Goal: Task Accomplishment & Management: Manage account settings

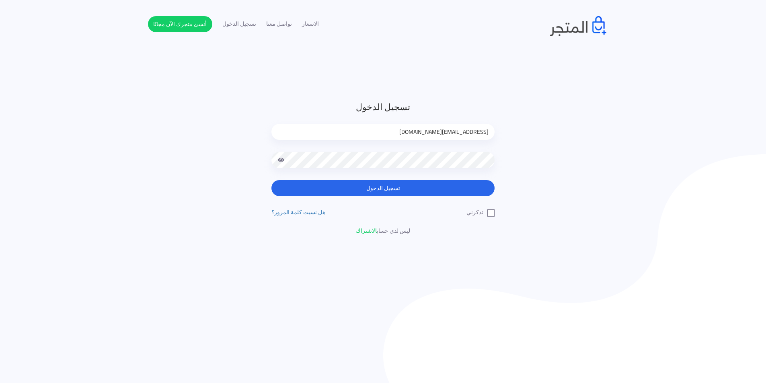
click at [382, 189] on button "تسجيل الدخول" at bounding box center [383, 188] width 223 height 16
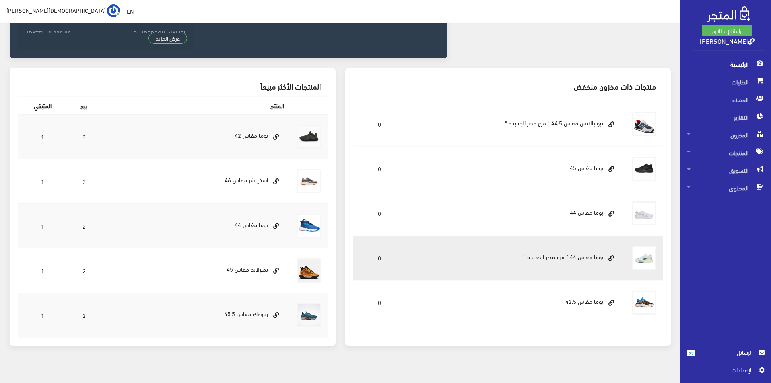
scroll to position [223, 0]
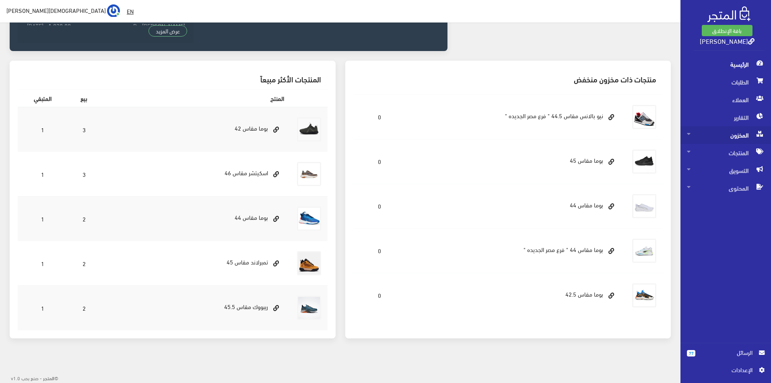
click at [734, 141] on span "المخزون" at bounding box center [726, 135] width 78 height 18
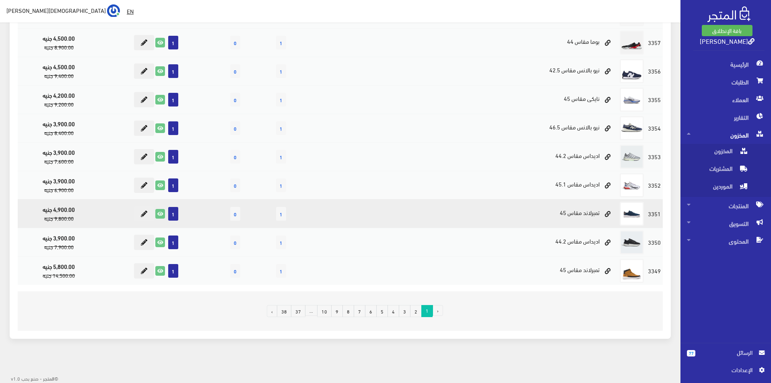
scroll to position [443, 0]
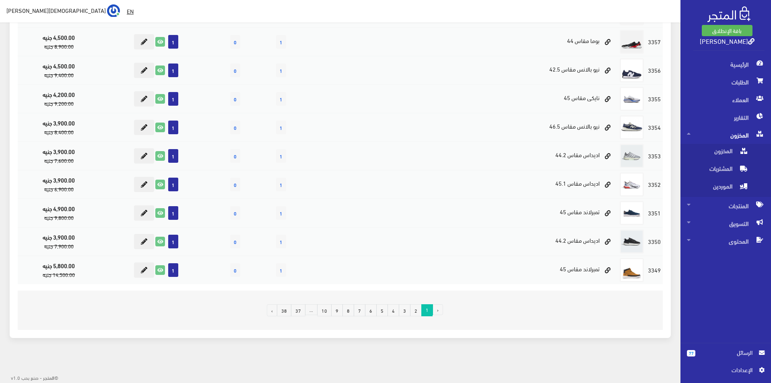
click at [404, 308] on link "3" at bounding box center [405, 310] width 12 height 12
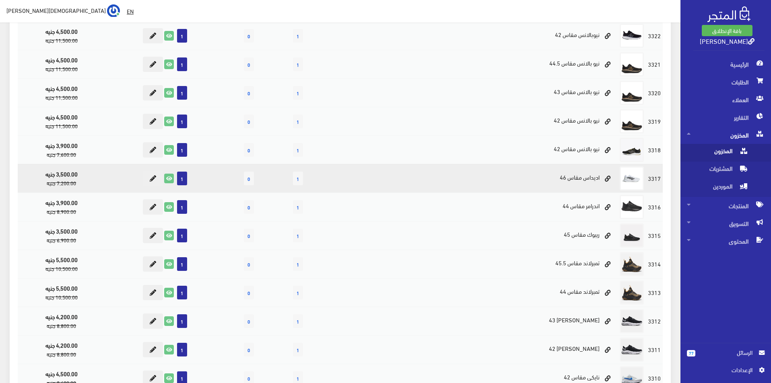
scroll to position [443, 0]
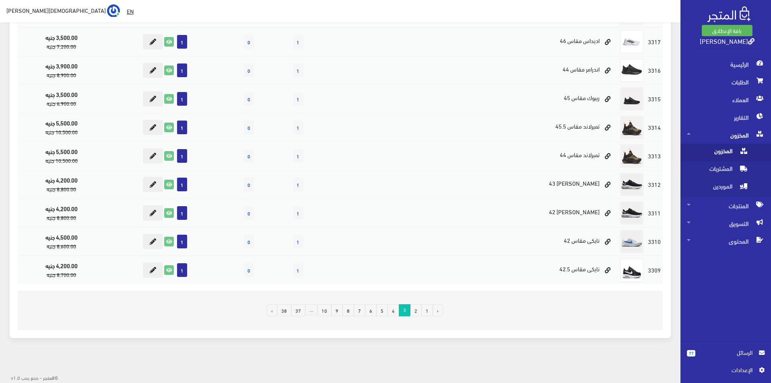
click at [375, 312] on link "6" at bounding box center [371, 310] width 12 height 12
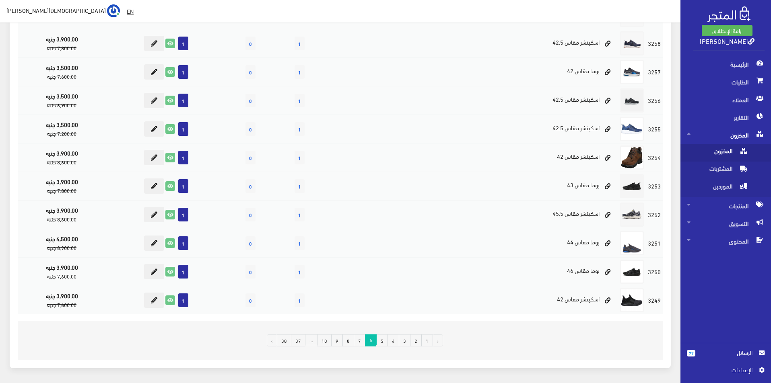
scroll to position [443, 0]
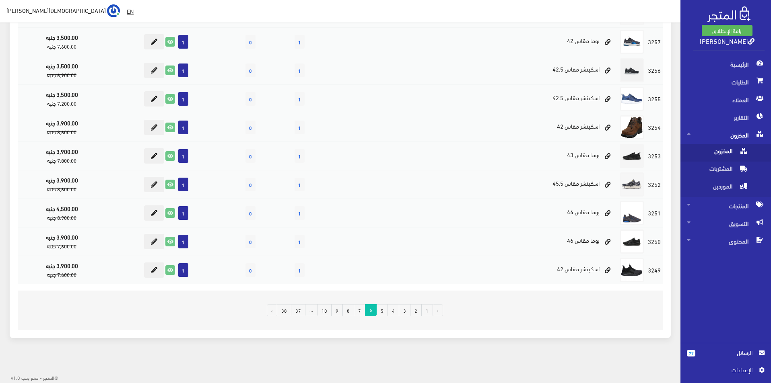
click at [364, 311] on link "7" at bounding box center [360, 310] width 12 height 12
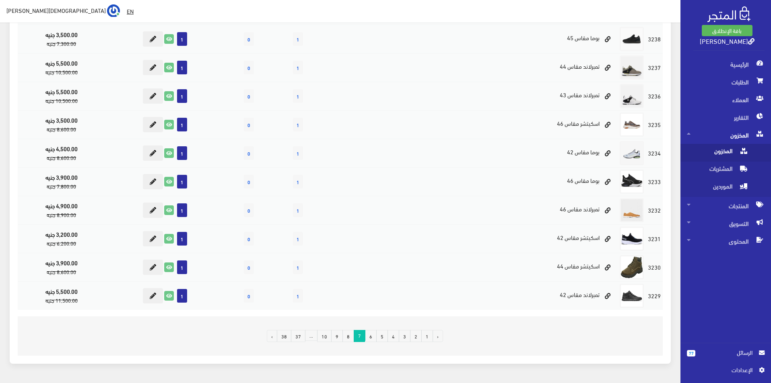
scroll to position [443, 0]
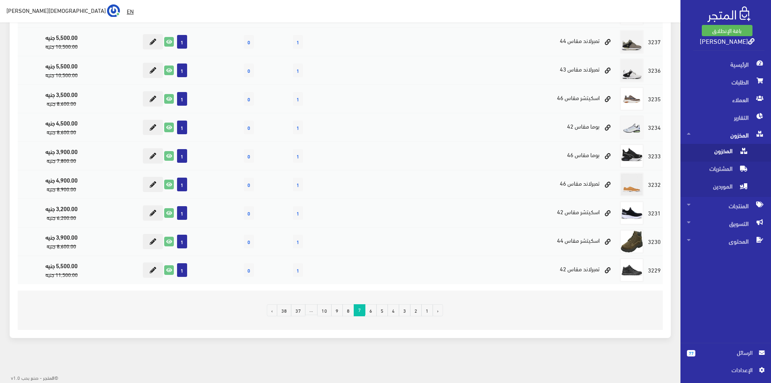
click at [349, 309] on link "8" at bounding box center [348, 310] width 12 height 12
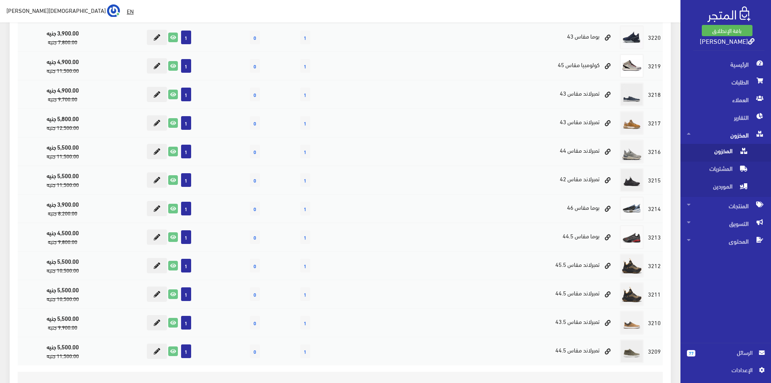
scroll to position [443, 0]
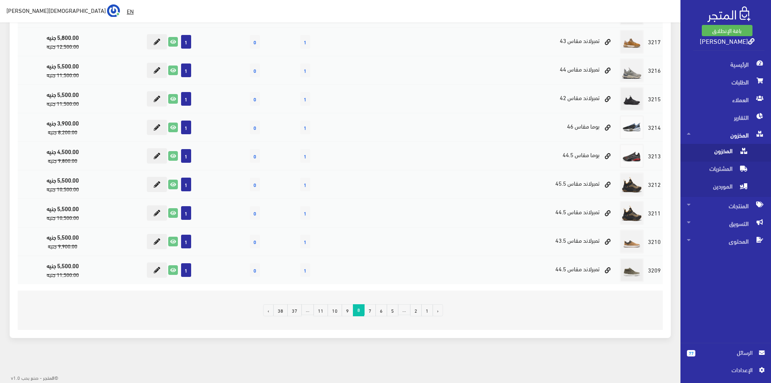
click at [346, 313] on link "9" at bounding box center [348, 310] width 12 height 12
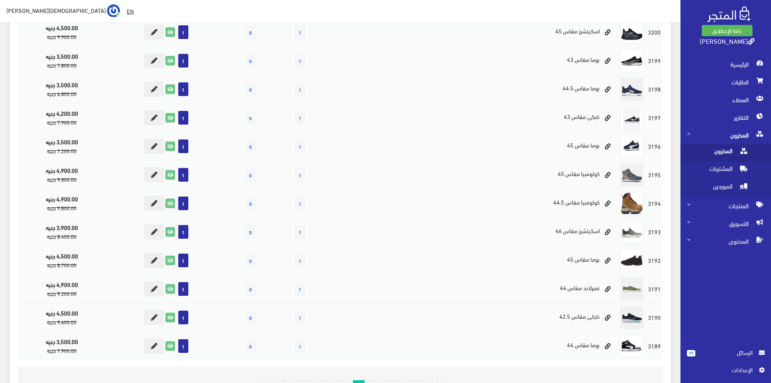
scroll to position [443, 0]
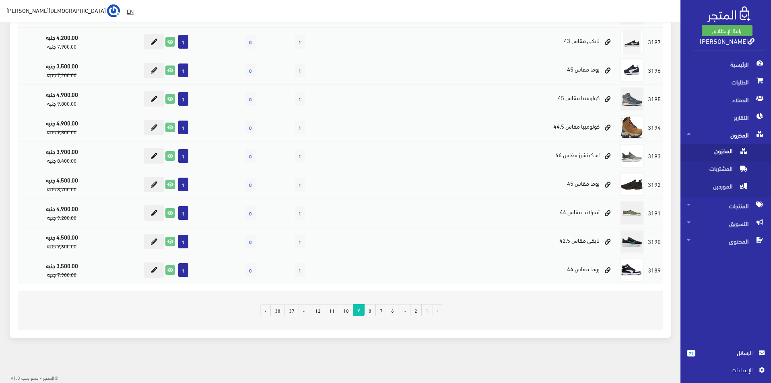
click at [350, 312] on link "10" at bounding box center [346, 310] width 14 height 12
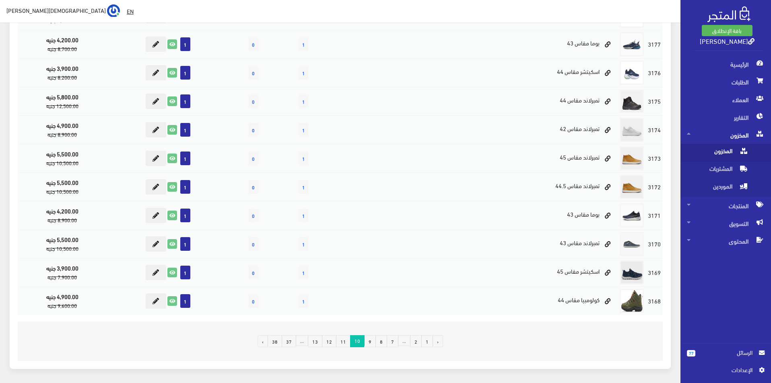
scroll to position [442, 0]
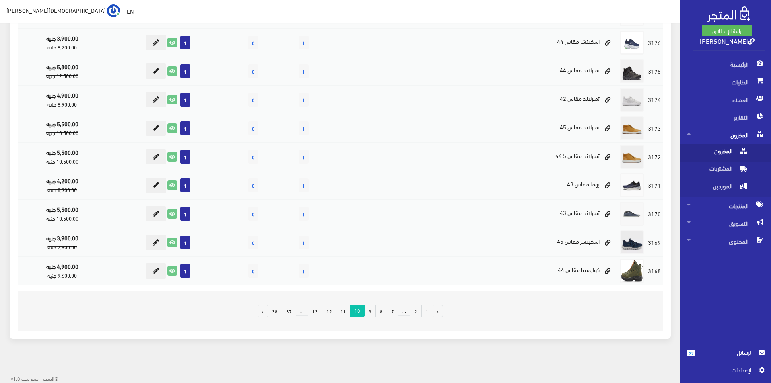
click at [347, 315] on link "11" at bounding box center [343, 311] width 14 height 12
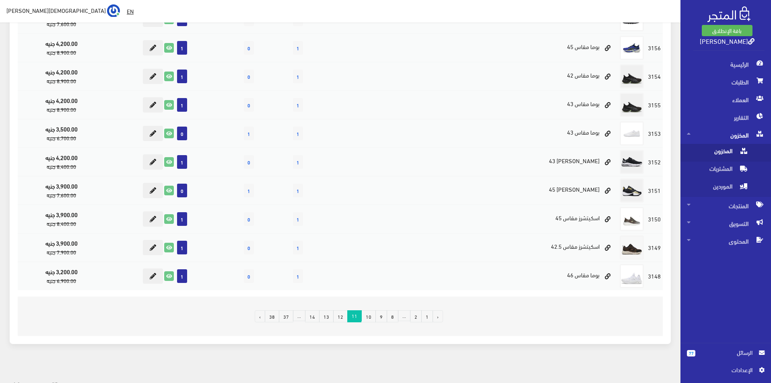
scroll to position [442, 0]
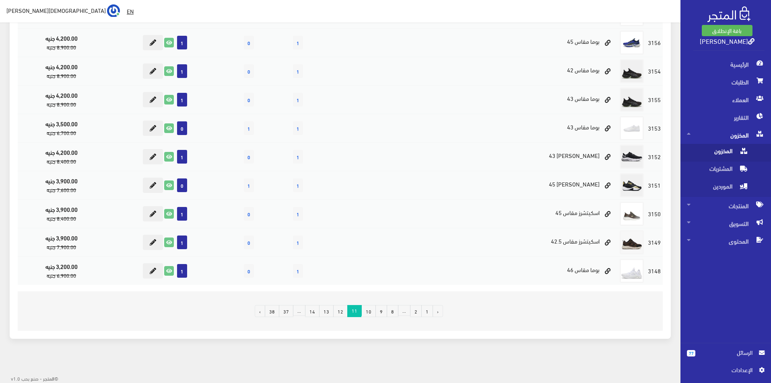
click at [343, 316] on link "12" at bounding box center [340, 311] width 14 height 12
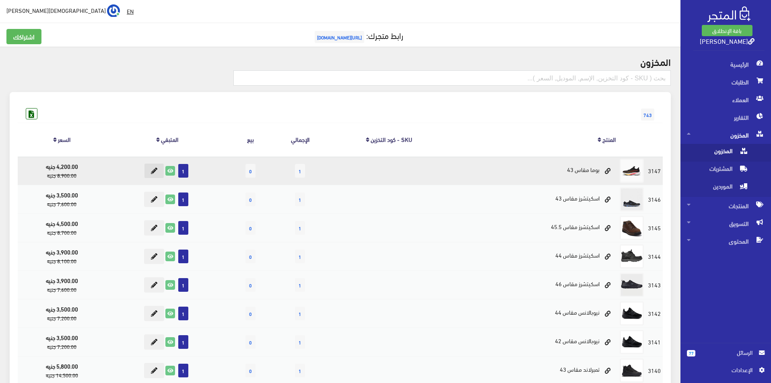
click at [156, 174] on button at bounding box center [154, 170] width 20 height 15
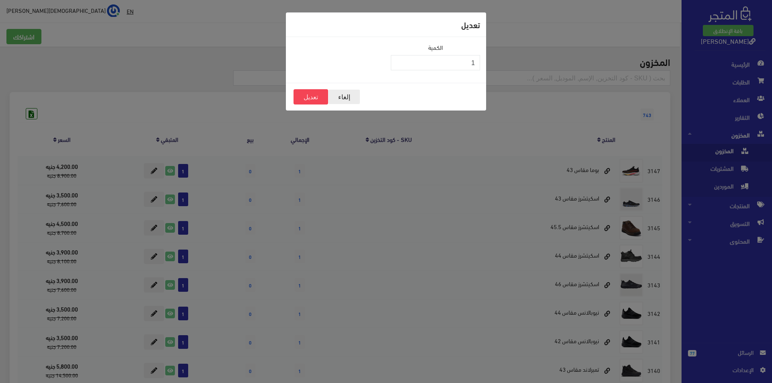
click at [348, 99] on button "إلغاء" at bounding box center [344, 96] width 32 height 15
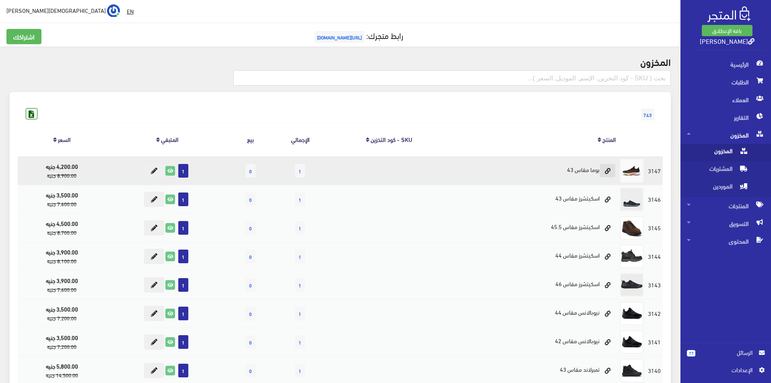
click at [615, 172] on link at bounding box center [607, 171] width 16 height 14
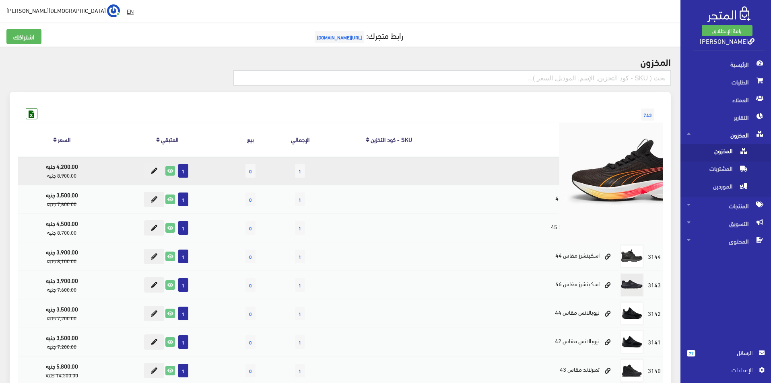
click at [634, 172] on img at bounding box center [631, 171] width 145 height 145
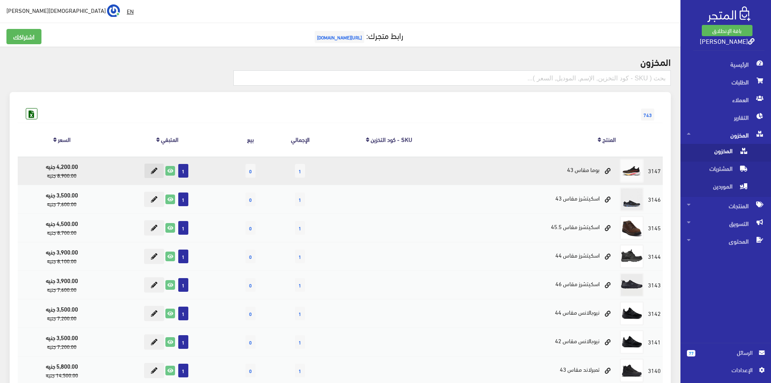
click at [152, 168] on icon at bounding box center [154, 171] width 6 height 6
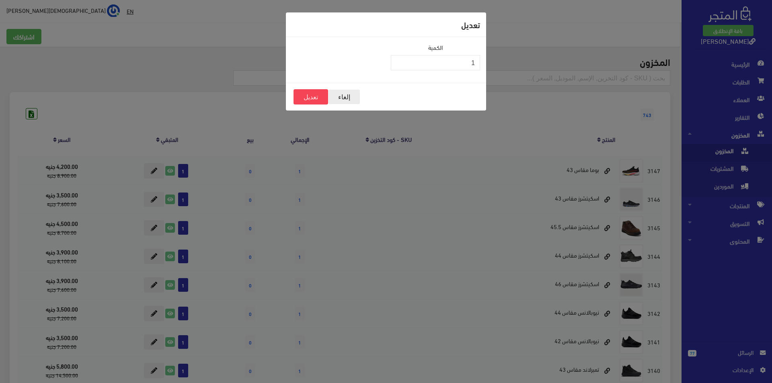
click at [347, 100] on button "إلغاء" at bounding box center [344, 96] width 32 height 15
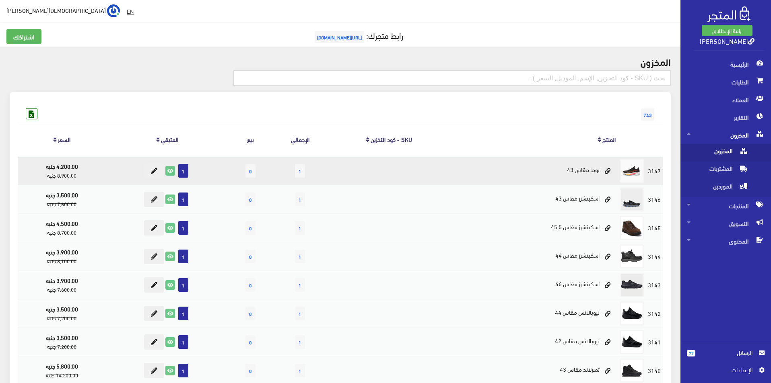
click at [422, 180] on td at bounding box center [388, 170] width 122 height 29
click at [434, 174] on td at bounding box center [388, 170] width 122 height 29
drag, startPoint x: 464, startPoint y: 167, endPoint x: 510, endPoint y: 169, distance: 46.7
click at [484, 167] on td "بوما مقاس 43" at bounding box center [534, 170] width 168 height 29
drag, startPoint x: 516, startPoint y: 169, endPoint x: 547, endPoint y: 169, distance: 31.4
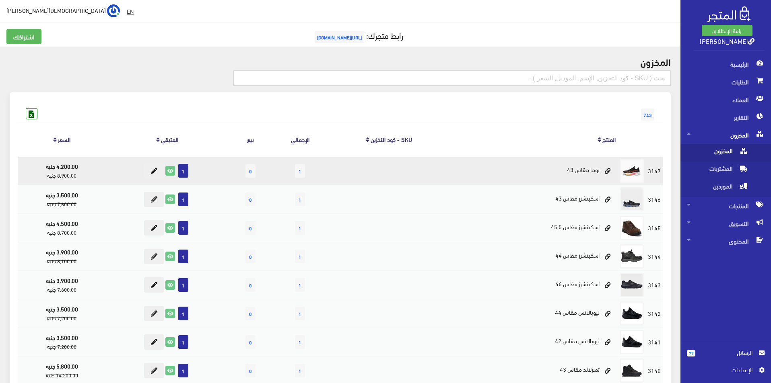
click at [525, 169] on td "بوما مقاس 43" at bounding box center [534, 170] width 168 height 29
drag, startPoint x: 547, startPoint y: 169, endPoint x: 556, endPoint y: 169, distance: 8.0
click at [548, 169] on td "بوما مقاس 43" at bounding box center [534, 170] width 168 height 29
click at [556, 169] on td "بوما مقاس 43" at bounding box center [534, 170] width 168 height 29
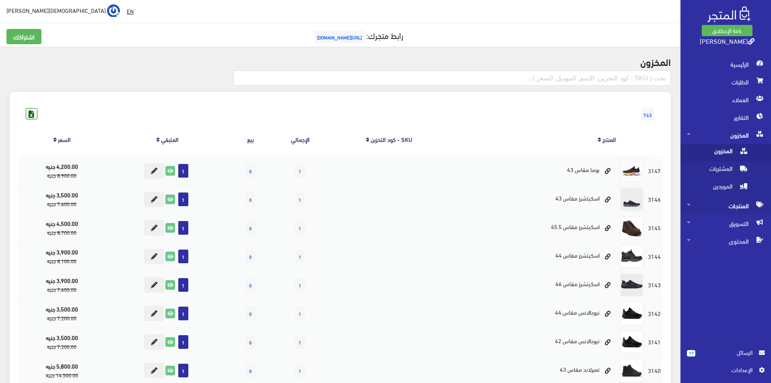
click at [750, 205] on span "المنتجات" at bounding box center [726, 206] width 78 height 18
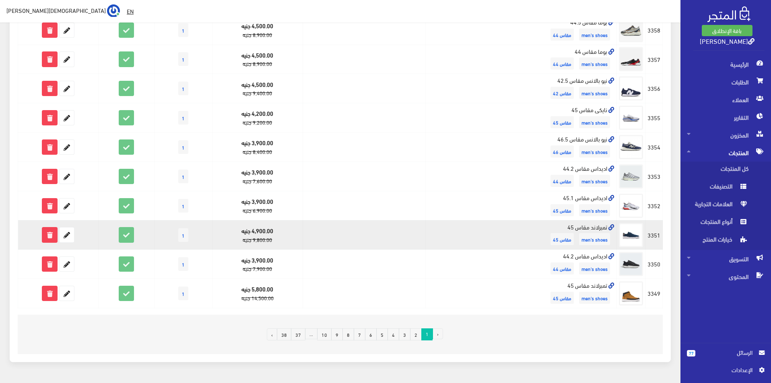
scroll to position [456, 0]
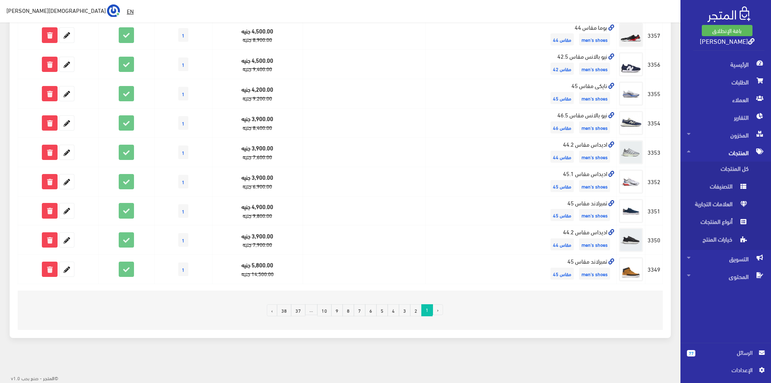
click at [350, 314] on link "8" at bounding box center [348, 310] width 12 height 12
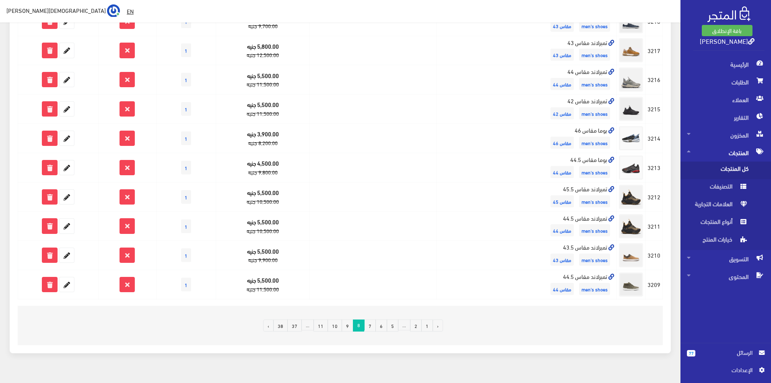
scroll to position [442, 0]
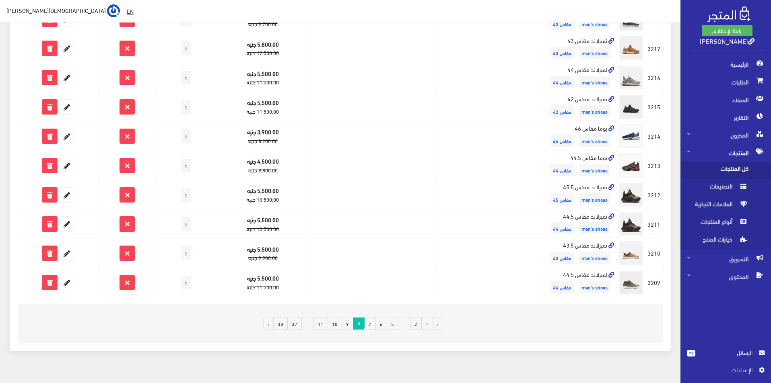
click at [352, 321] on link "9" at bounding box center [348, 324] width 12 height 12
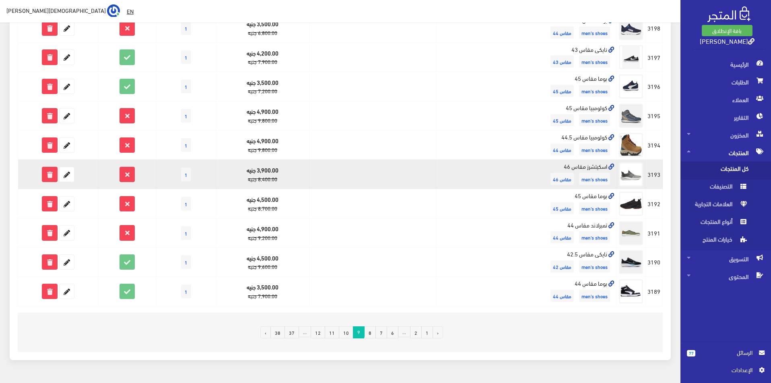
scroll to position [456, 0]
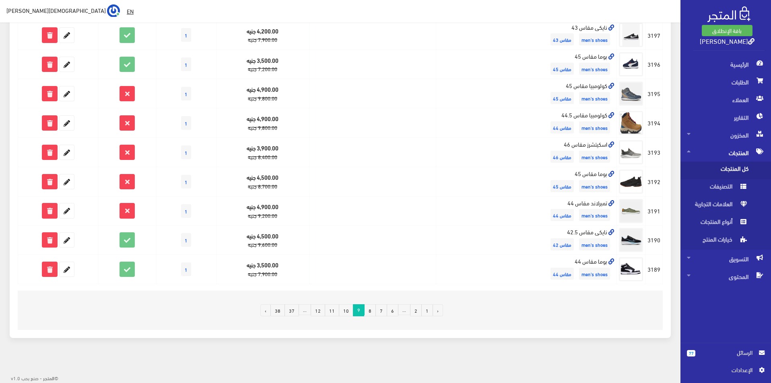
click at [350, 316] on link "10" at bounding box center [346, 310] width 14 height 12
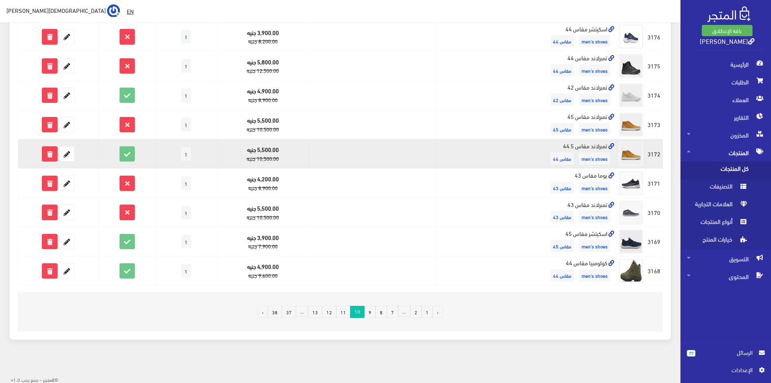
scroll to position [456, 0]
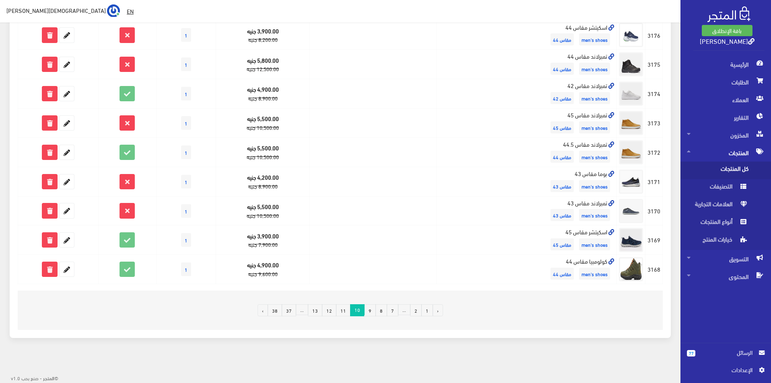
click at [345, 307] on link "11" at bounding box center [343, 310] width 14 height 12
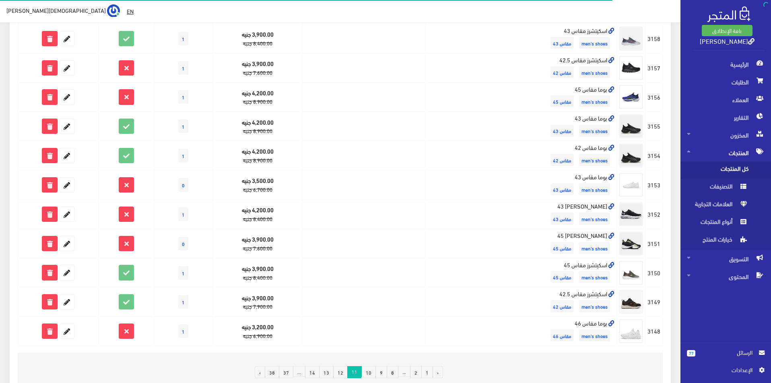
scroll to position [456, 0]
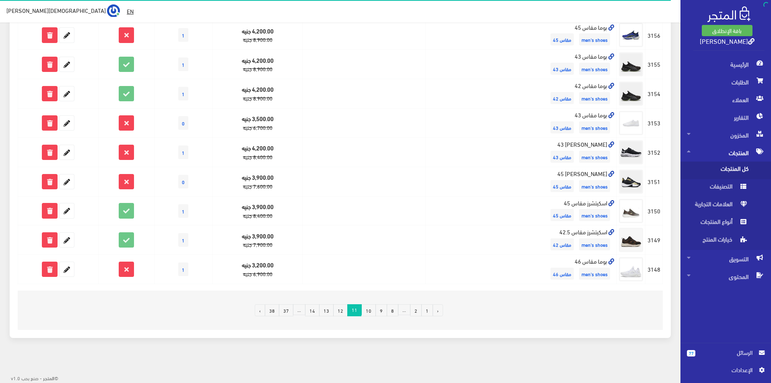
click at [348, 312] on link "12" at bounding box center [340, 310] width 14 height 12
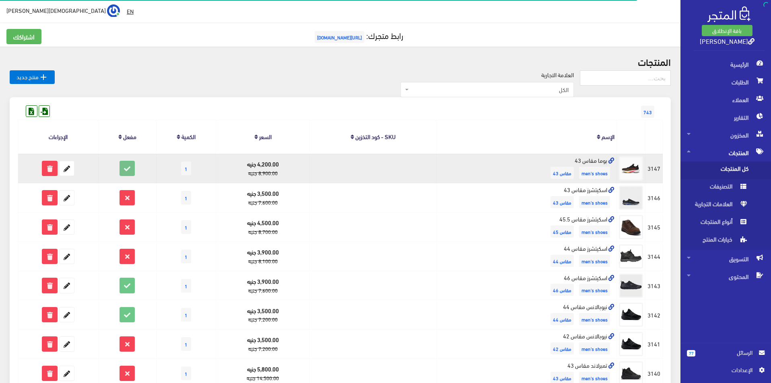
click at [129, 168] on icon at bounding box center [127, 168] width 14 height 14
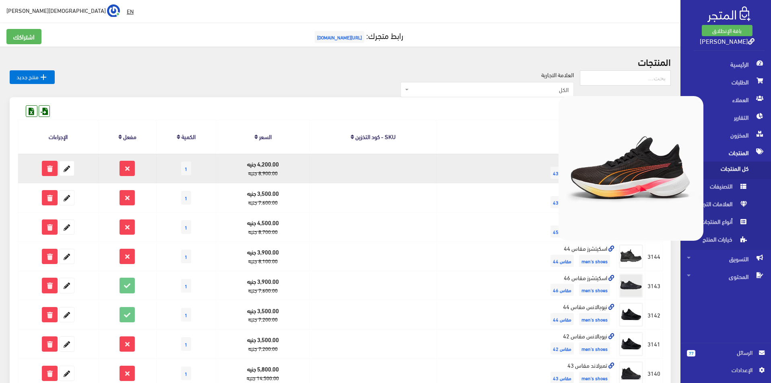
click at [626, 168] on img at bounding box center [630, 168] width 145 height 145
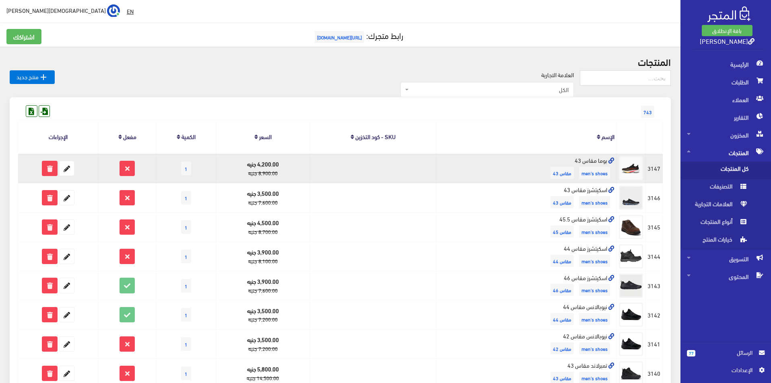
click at [615, 157] on td "بوما مقاس 43 men's shoes مقاس 43" at bounding box center [526, 168] width 180 height 29
click at [610, 159] on icon at bounding box center [611, 161] width 6 height 6
